Goal: Feedback & Contribution: Submit feedback/report problem

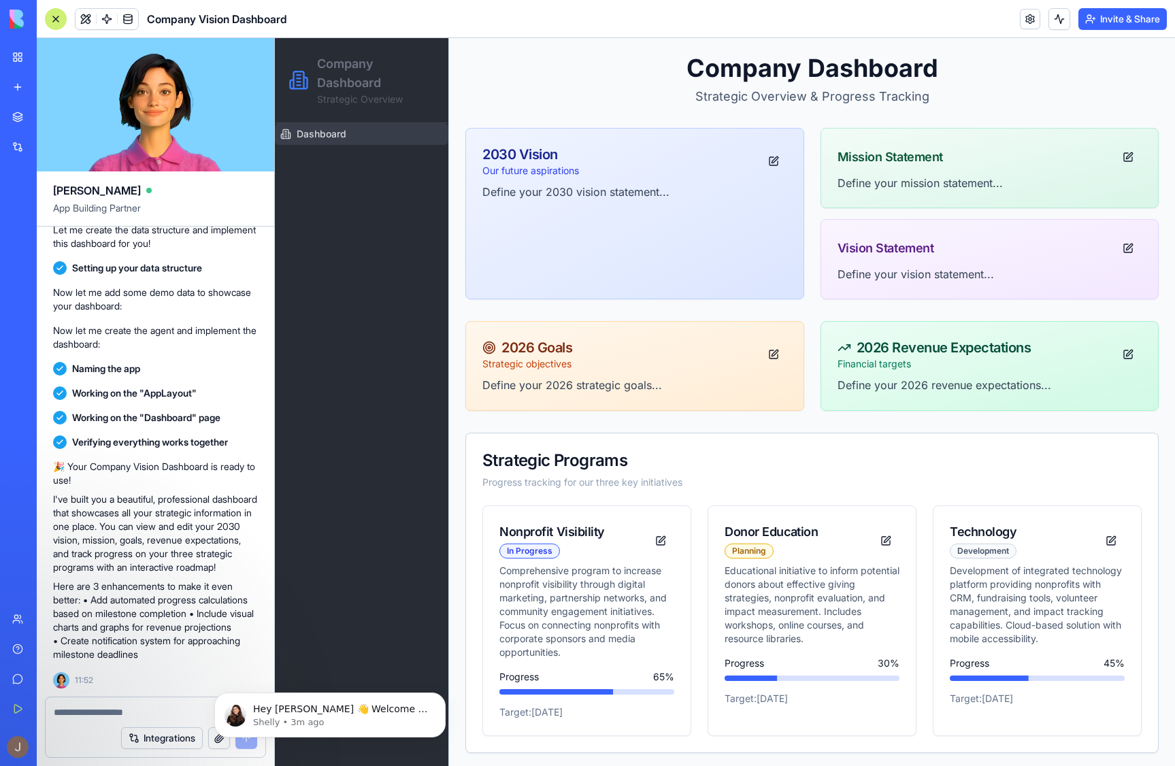
click at [105, 565] on div "🎉 Your Company Vision Dashboard is ready to use! I've built you a beautiful, pr…" at bounding box center [155, 560] width 205 height 201
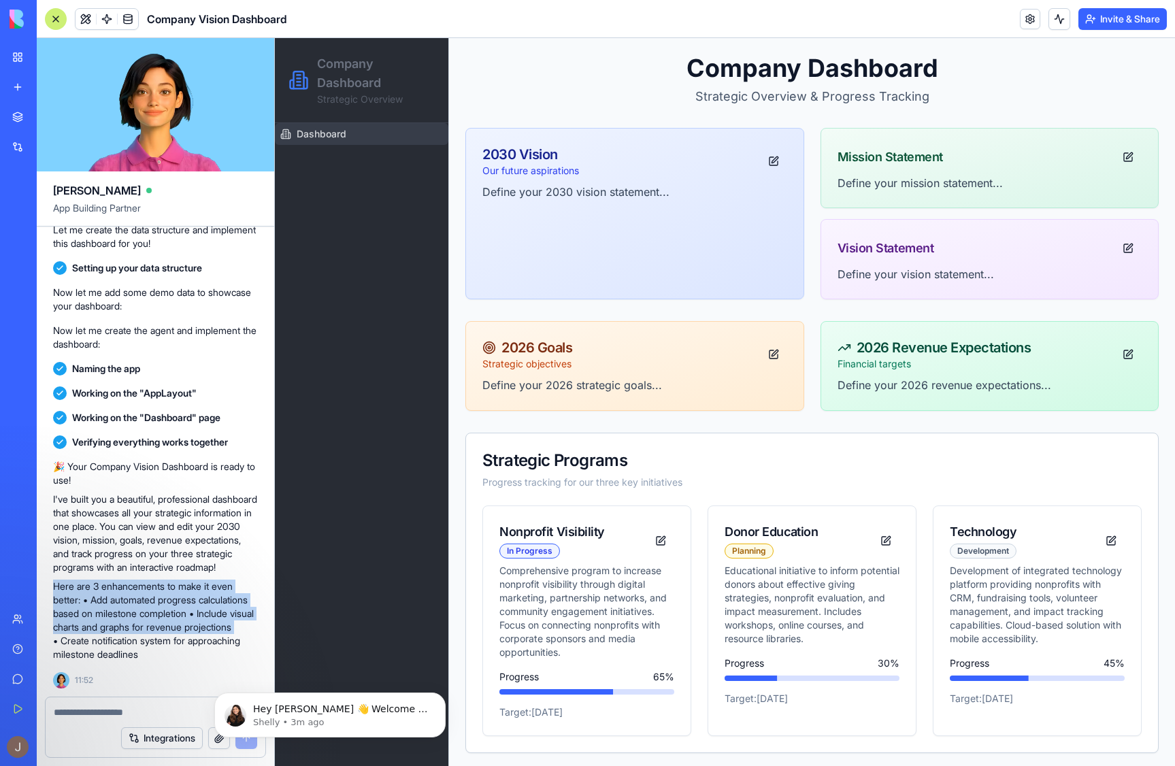
click at [105, 565] on div "🎉 Your Company Vision Dashboard is ready to use! I've built you a beautiful, pr…" at bounding box center [155, 560] width 205 height 201
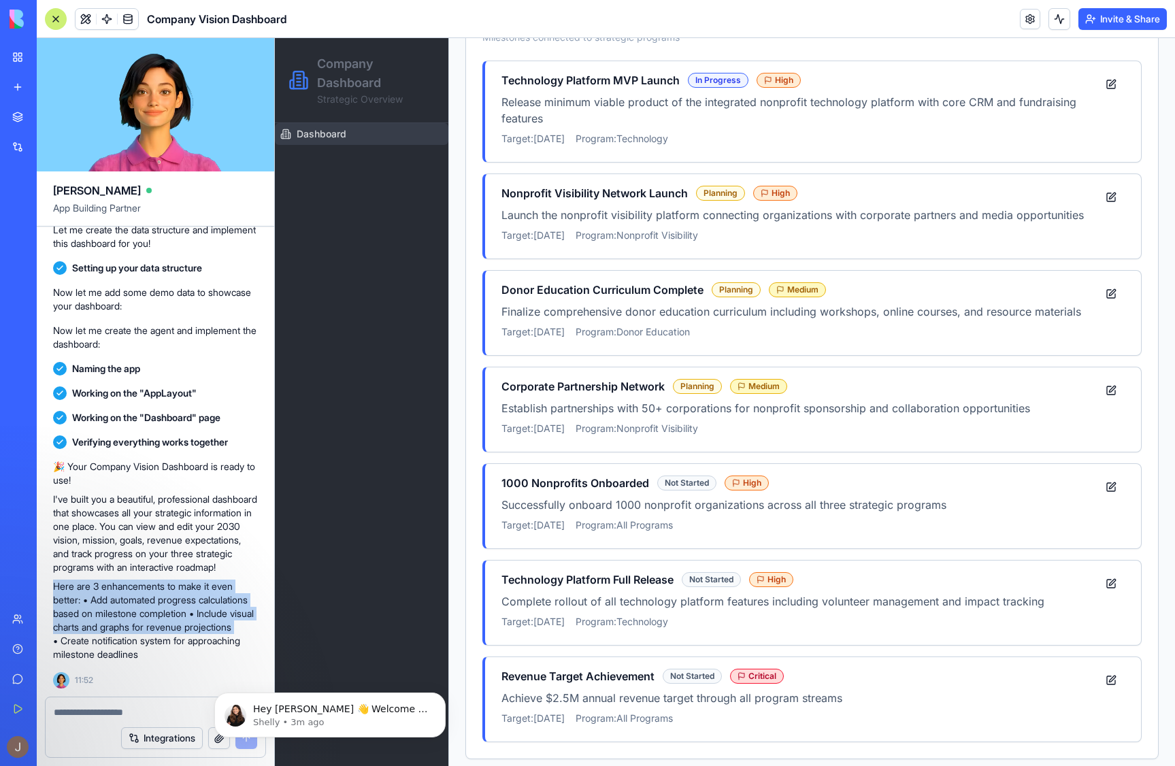
scroll to position [797, 0]
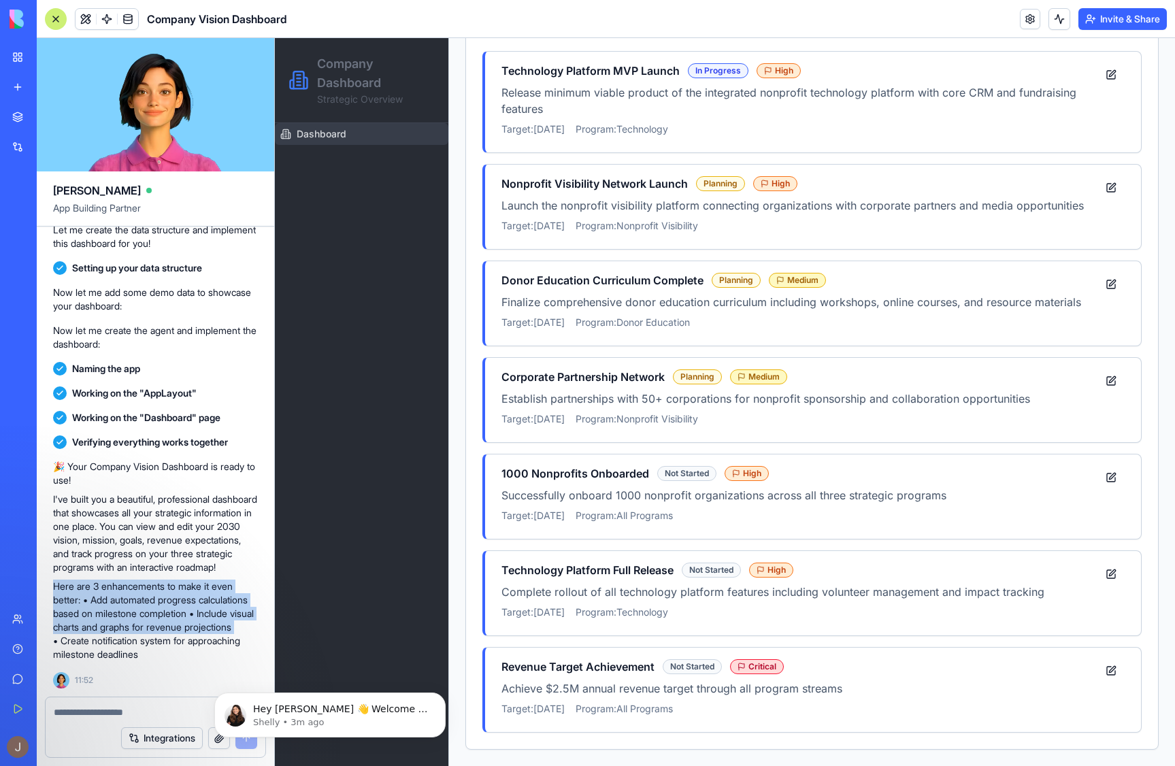
click at [169, 591] on p "Here are 3 enhancements to make it even better: • Add automated progress calcul…" at bounding box center [155, 621] width 205 height 82
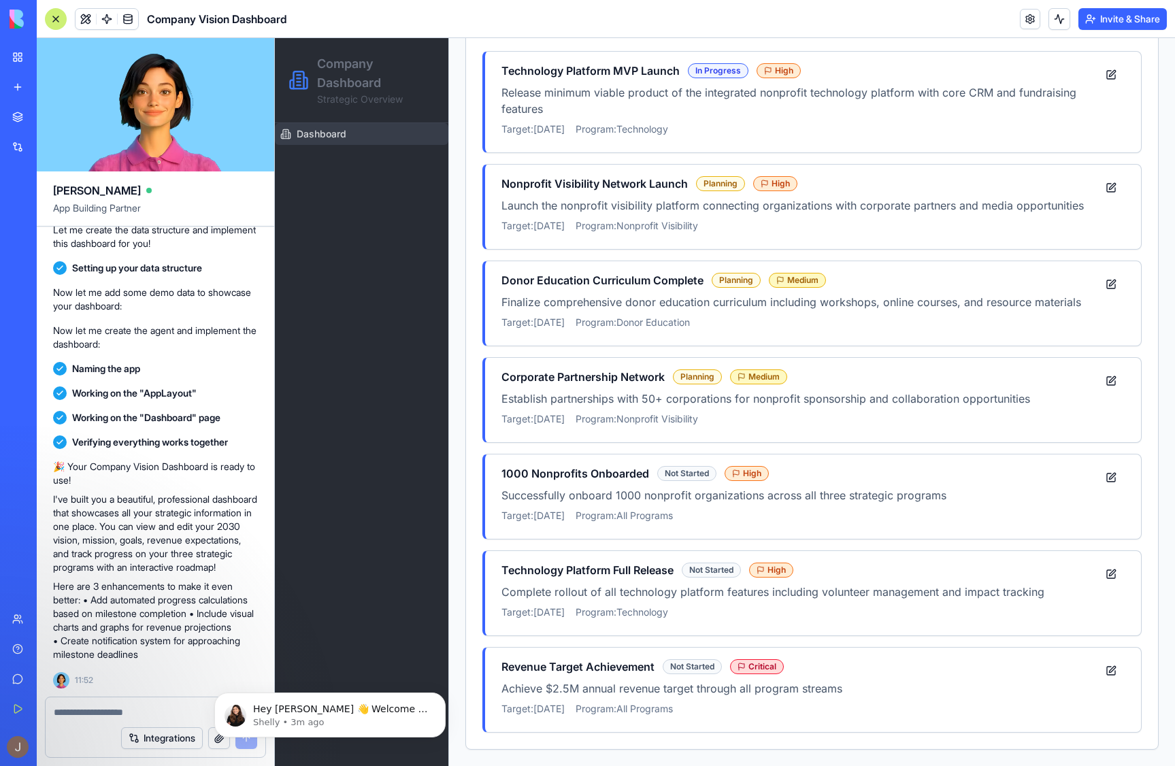
click at [176, 654] on p "Here are 3 enhancements to make it even better: • Add automated progress calcul…" at bounding box center [155, 621] width 205 height 82
drag, startPoint x: 106, startPoint y: 648, endPoint x: 90, endPoint y: 586, distance: 63.4
click at [90, 586] on p "Here are 3 enhancements to make it even better: • Add automated progress calcul…" at bounding box center [155, 621] width 205 height 82
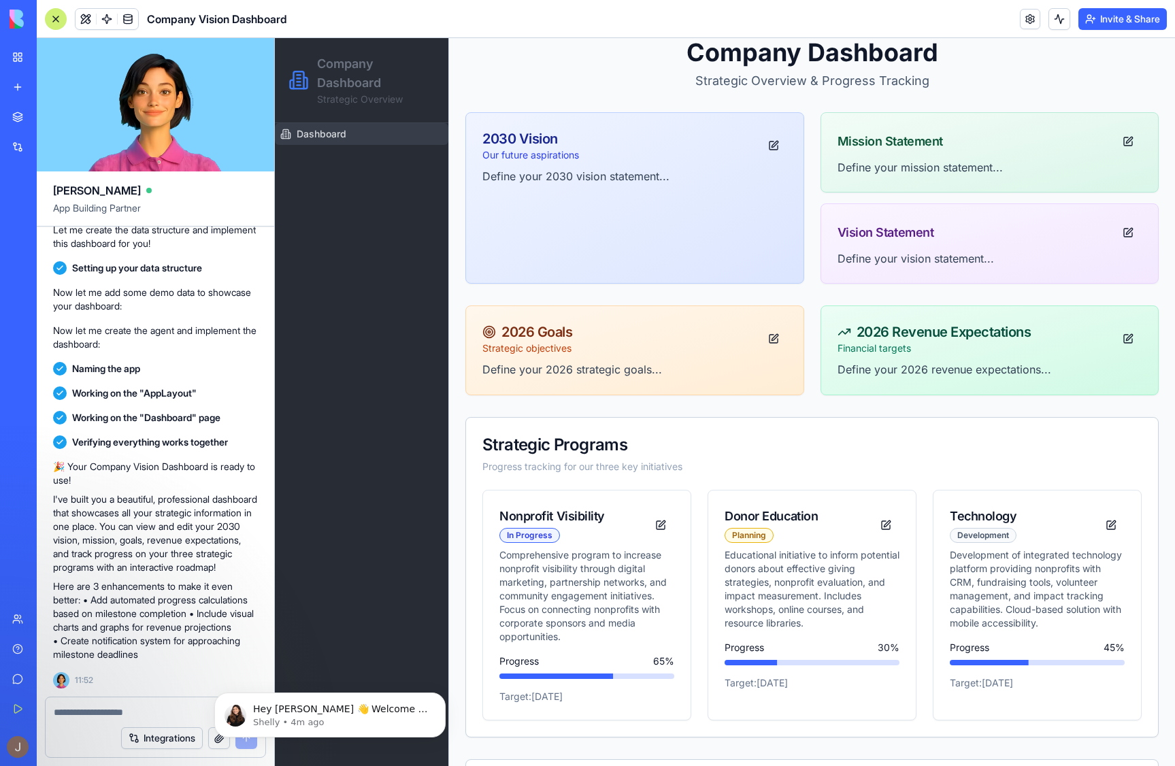
scroll to position [0, 0]
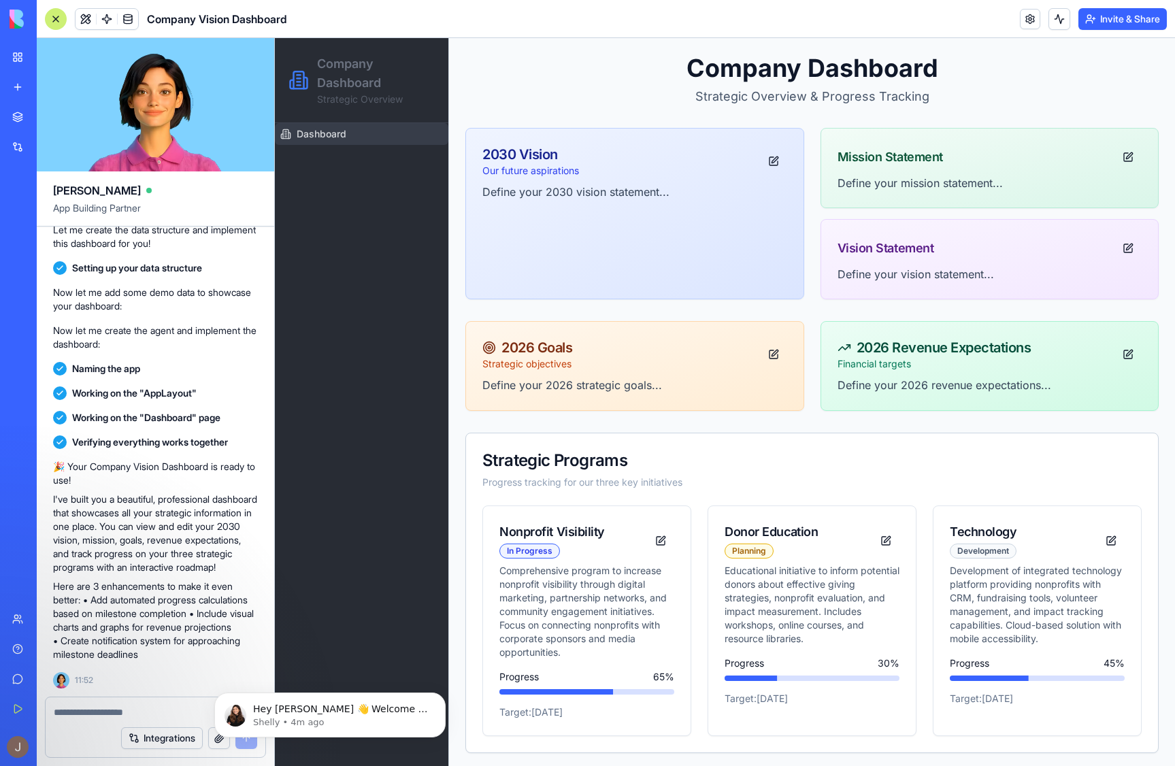
click at [142, 711] on textarea at bounding box center [155, 712] width 203 height 14
click at [162, 713] on textarea at bounding box center [155, 712] width 203 height 14
type textarea "**********"
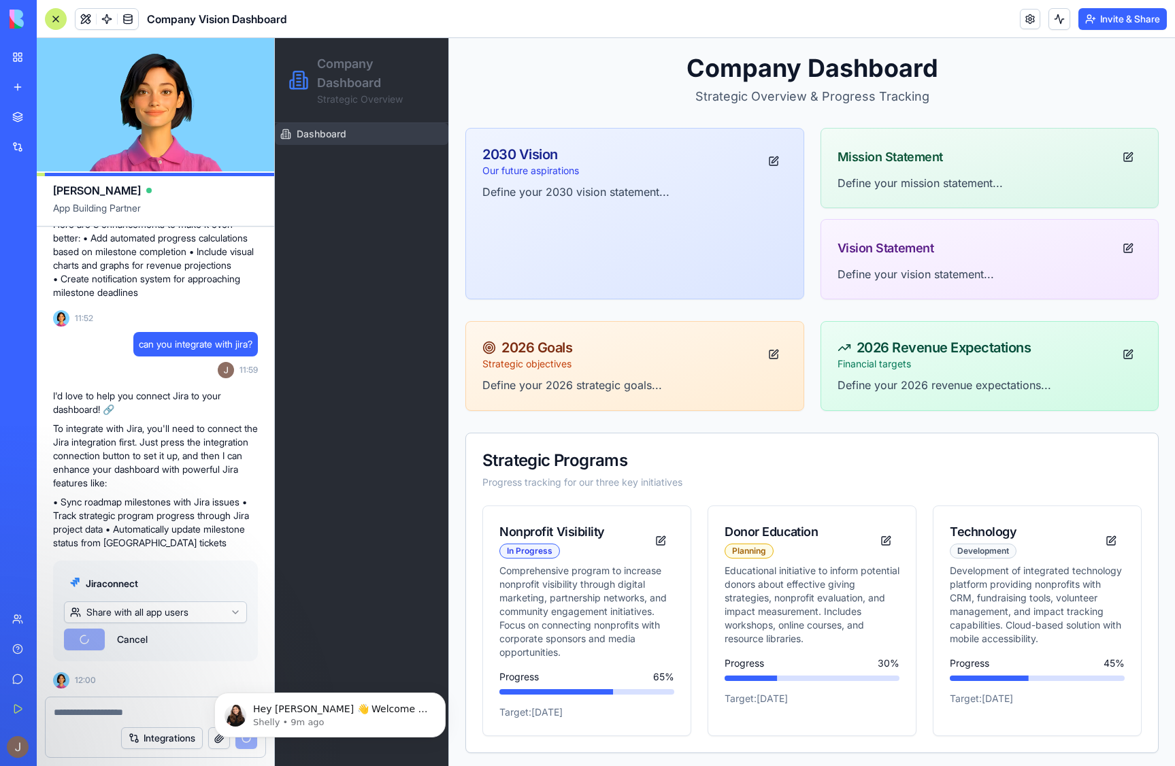
scroll to position [760, 0]
